Goal: Information Seeking & Learning: Find specific fact

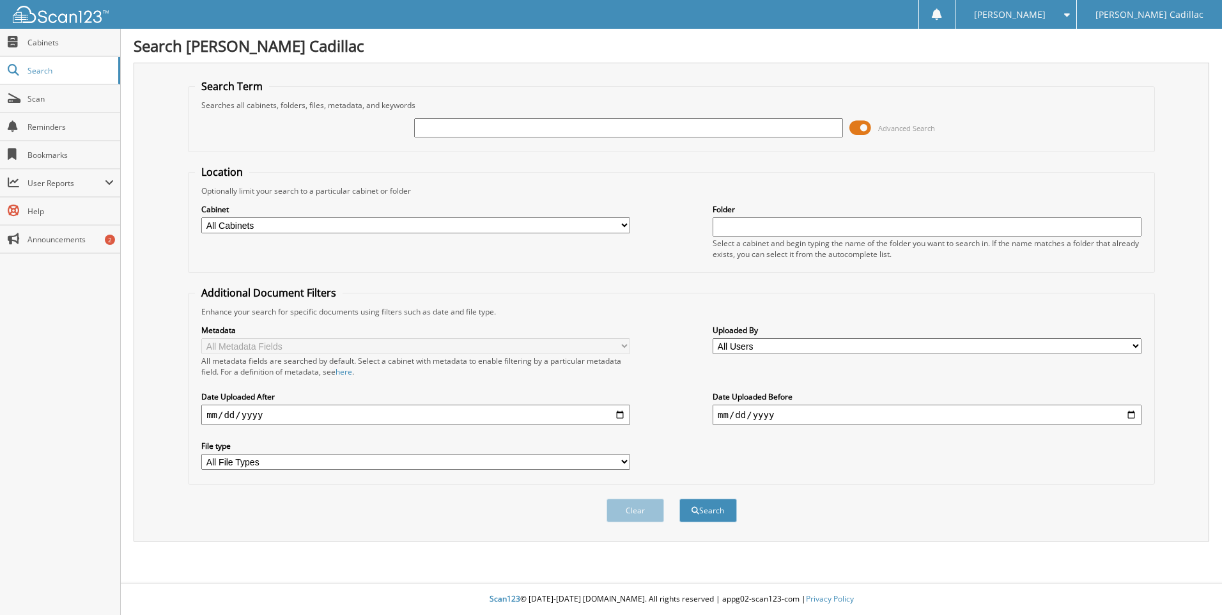
click at [526, 135] on input "text" at bounding box center [628, 127] width 429 height 19
type input "298453"
click at [679, 499] on button "Search" at bounding box center [708, 511] width 58 height 24
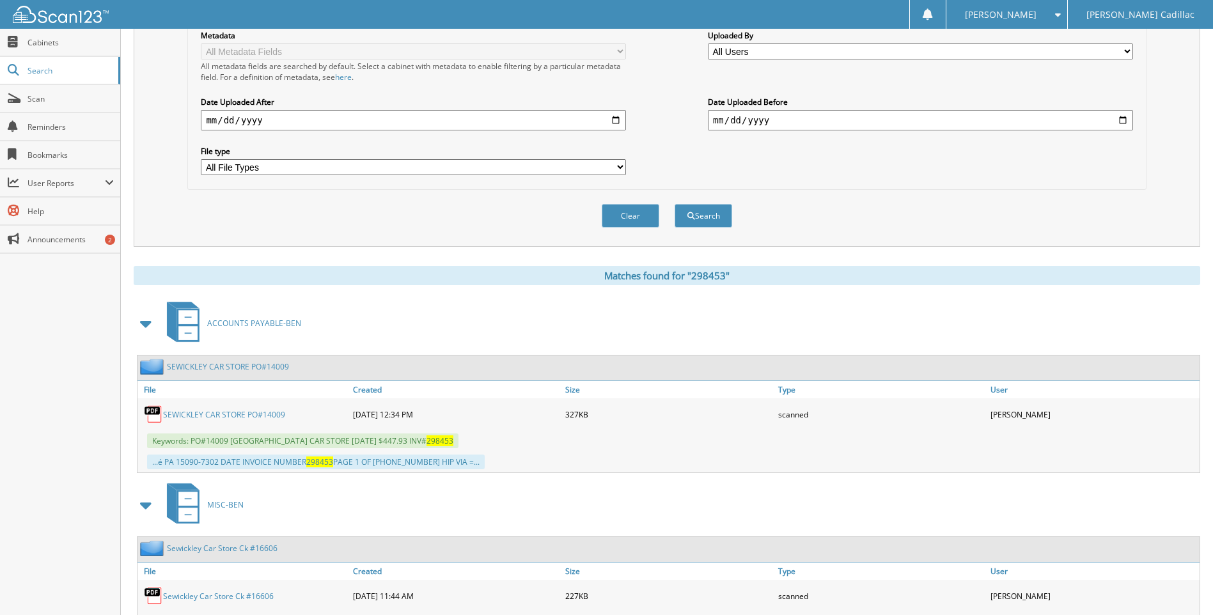
scroll to position [384, 0]
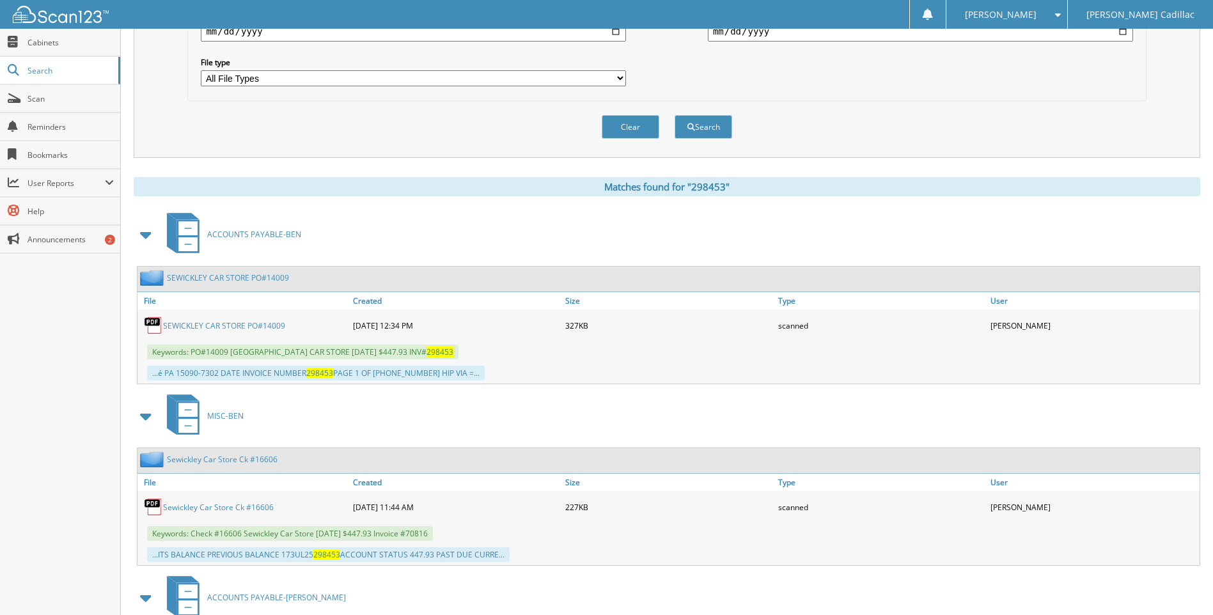
click at [233, 327] on link "SEWICKLEY CAR STORE PO#14009" at bounding box center [224, 325] width 122 height 11
